Goal: Transaction & Acquisition: Download file/media

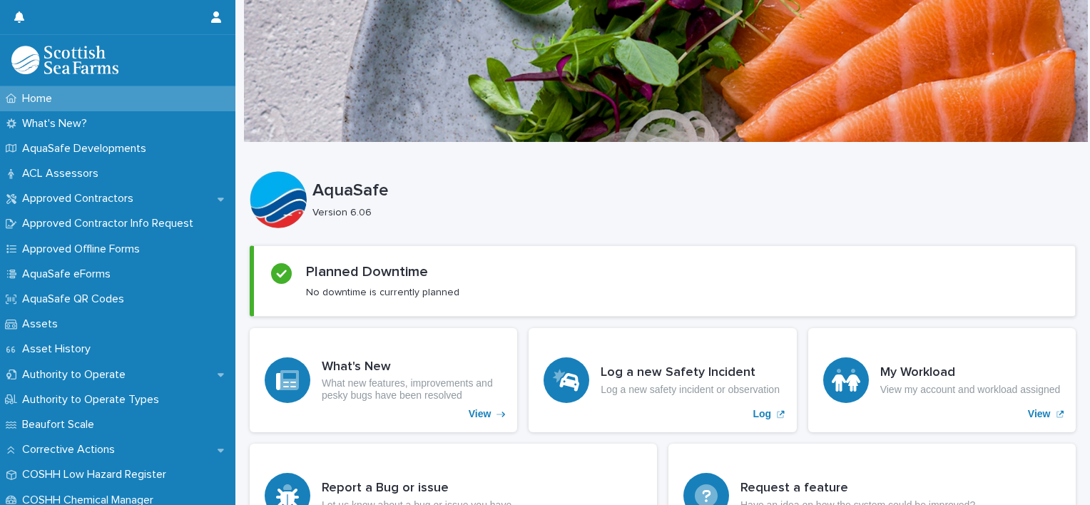
scroll to position [285, 0]
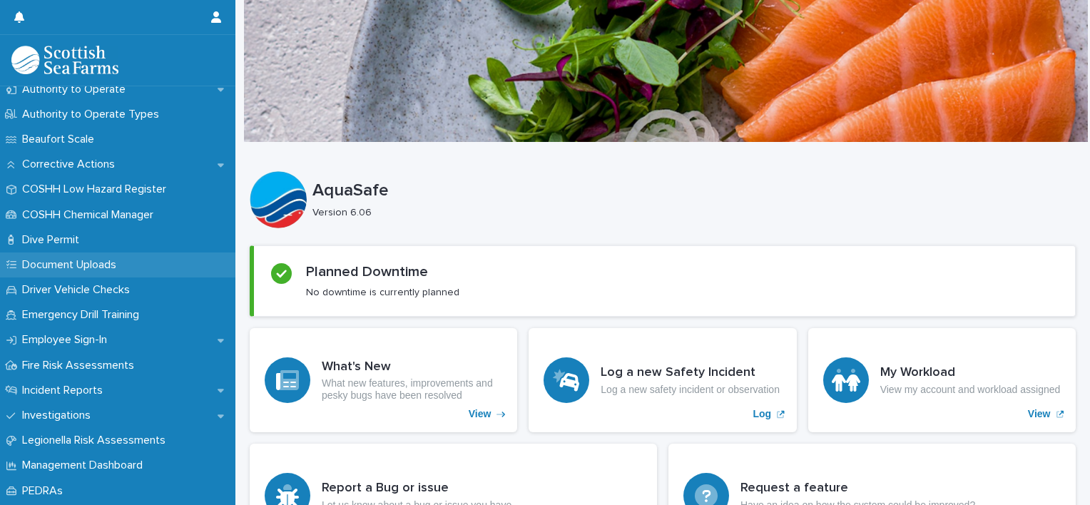
click at [55, 260] on p "Document Uploads" at bounding box center [71, 265] width 111 height 14
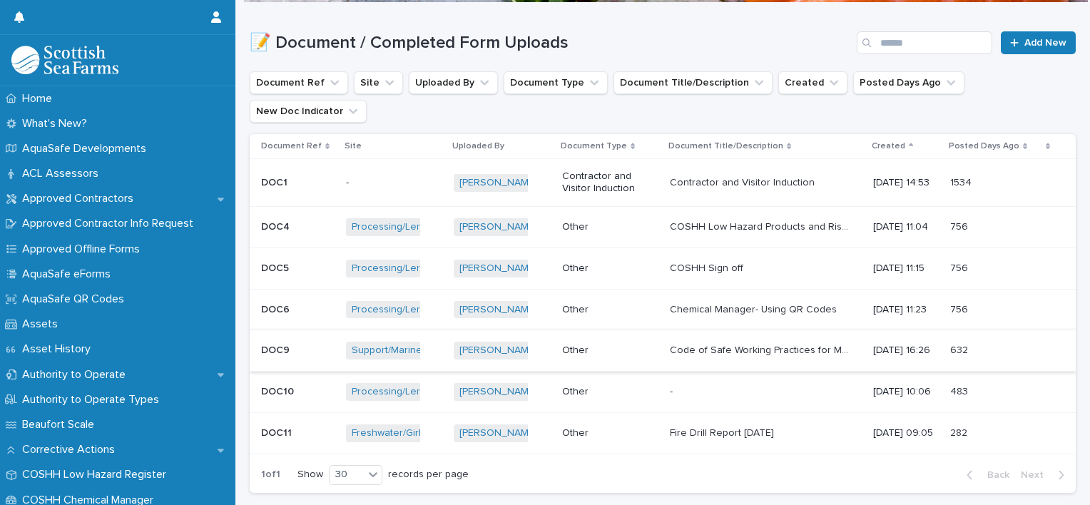
scroll to position [120, 0]
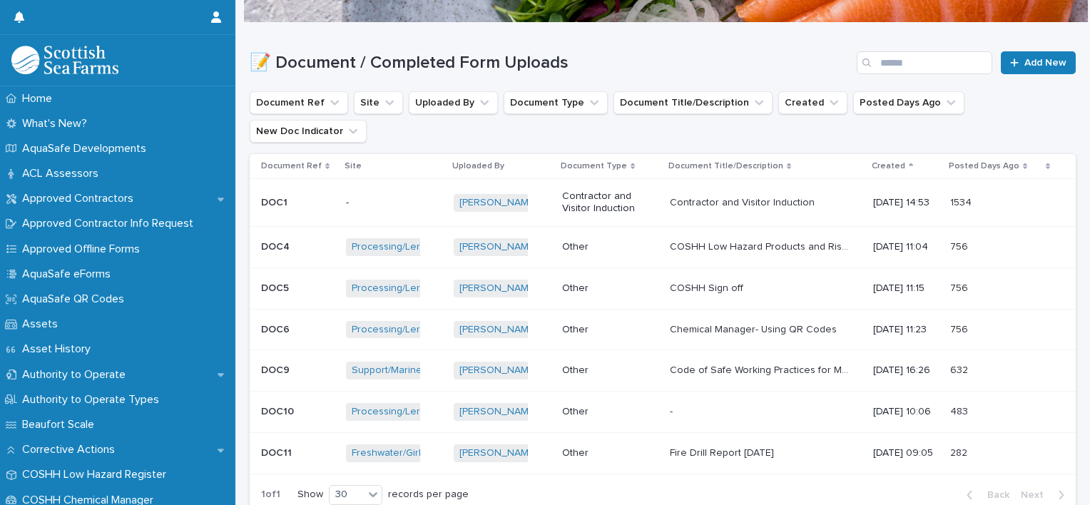
click at [630, 241] on p "Other" at bounding box center [606, 247] width 89 height 12
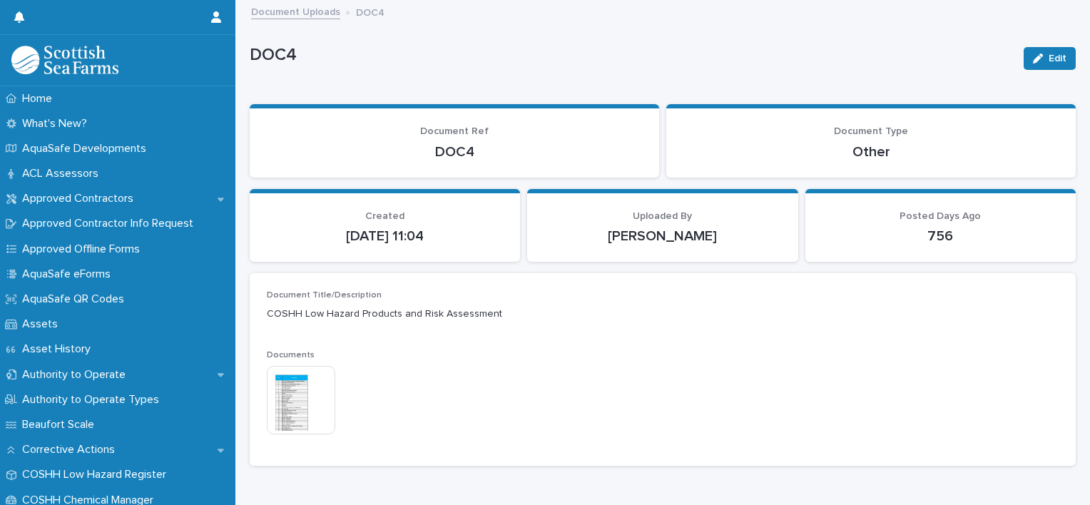
click at [309, 404] on img at bounding box center [301, 400] width 68 height 68
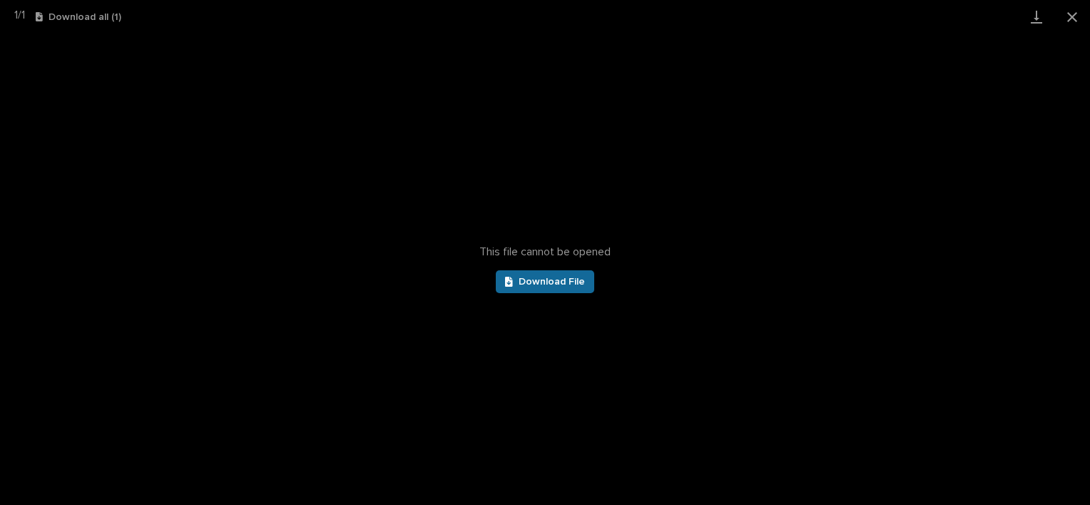
click at [558, 282] on span "Download File" at bounding box center [551, 282] width 66 height 10
click at [1073, 18] on button "Close gallery" at bounding box center [1072, 17] width 36 height 34
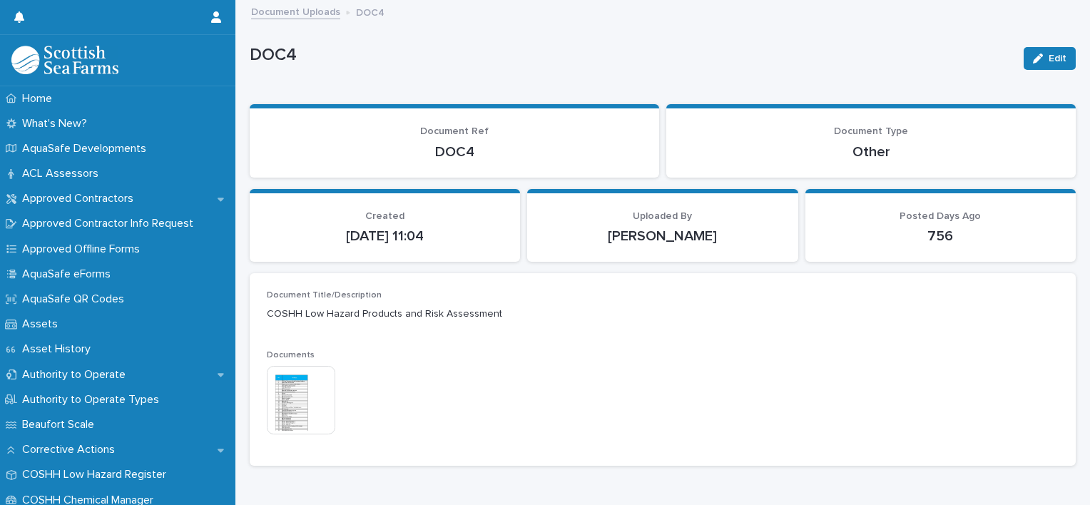
click at [282, 9] on link "Document Uploads" at bounding box center [295, 11] width 89 height 16
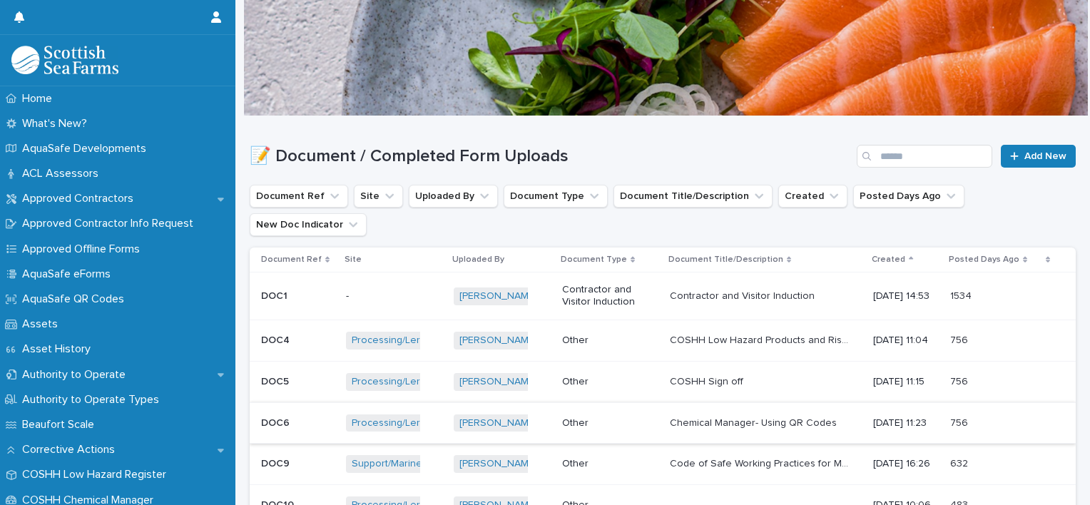
scroll to position [71, 0]
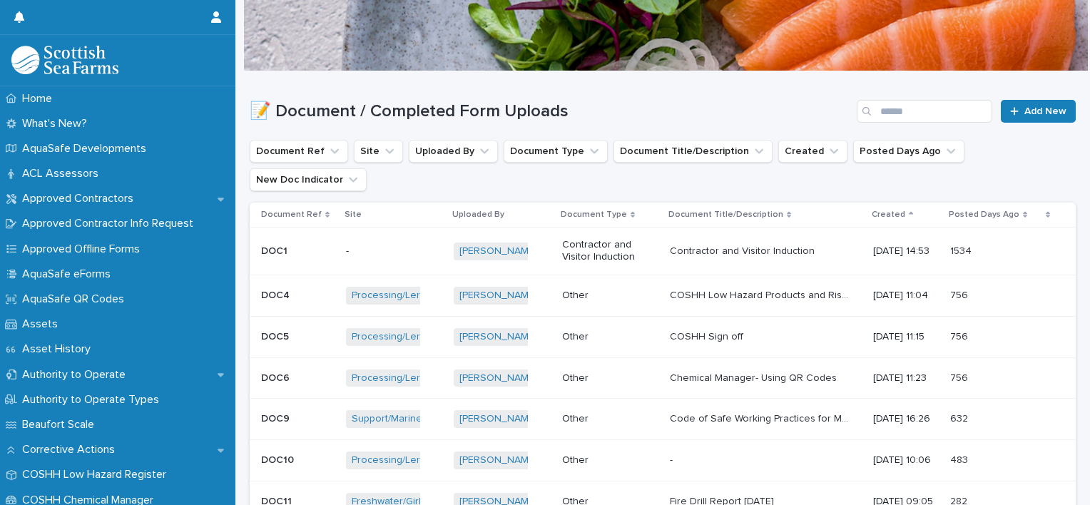
click at [702, 328] on p "COSHH Sign off" at bounding box center [708, 335] width 76 height 15
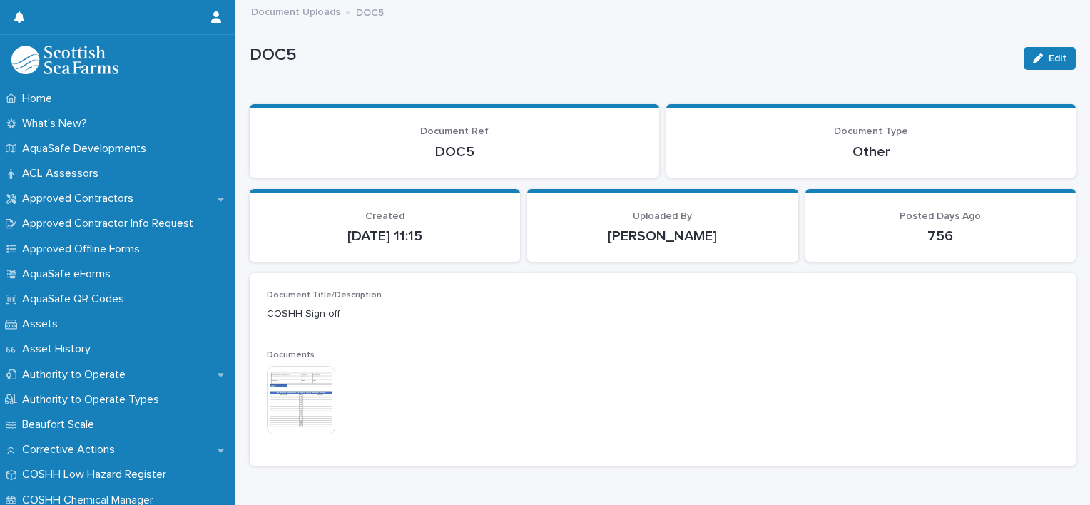
click at [305, 416] on img at bounding box center [301, 400] width 68 height 68
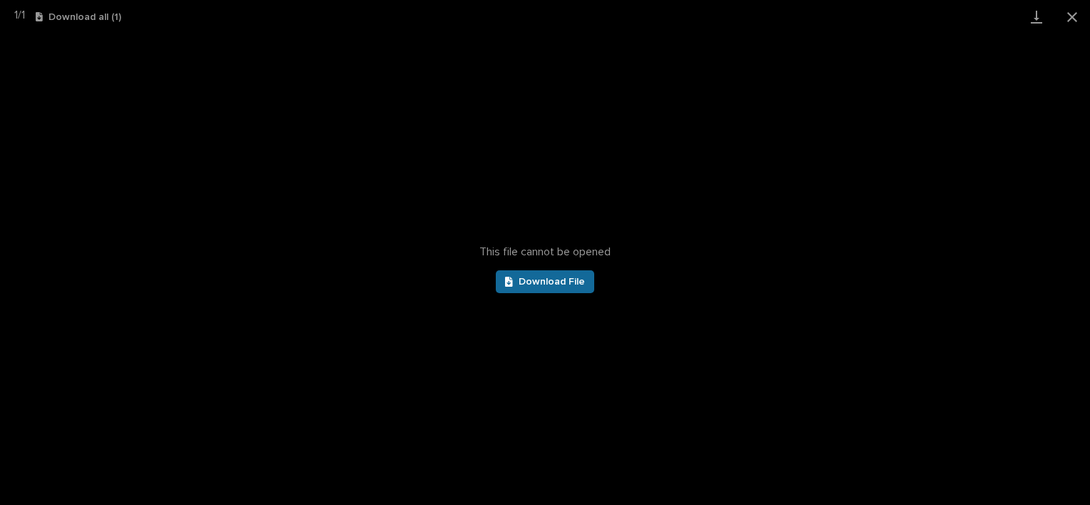
click at [553, 282] on span "Download File" at bounding box center [551, 282] width 66 height 10
